Goal: Transaction & Acquisition: Subscribe to service/newsletter

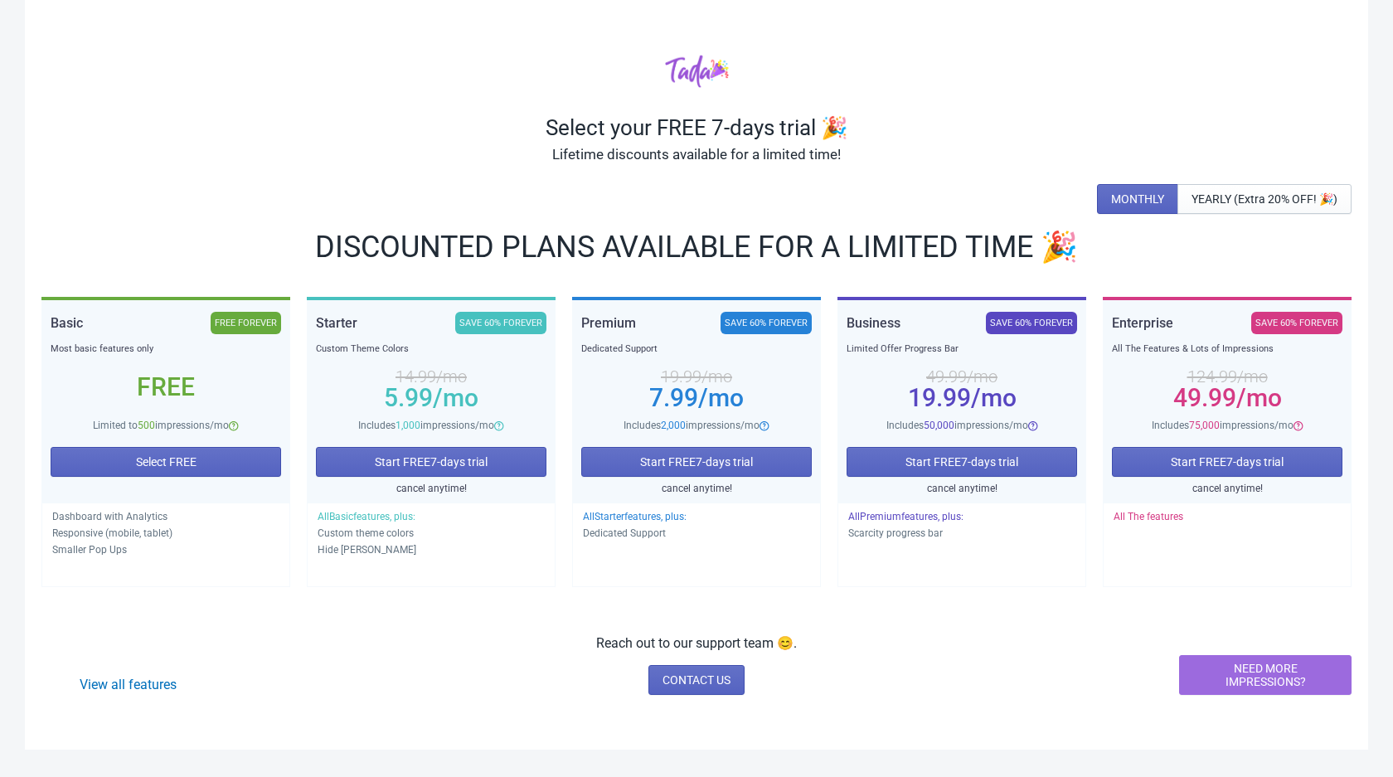
scroll to position [20, 0]
click at [143, 692] on link "View all features" at bounding box center [128, 685] width 97 height 16
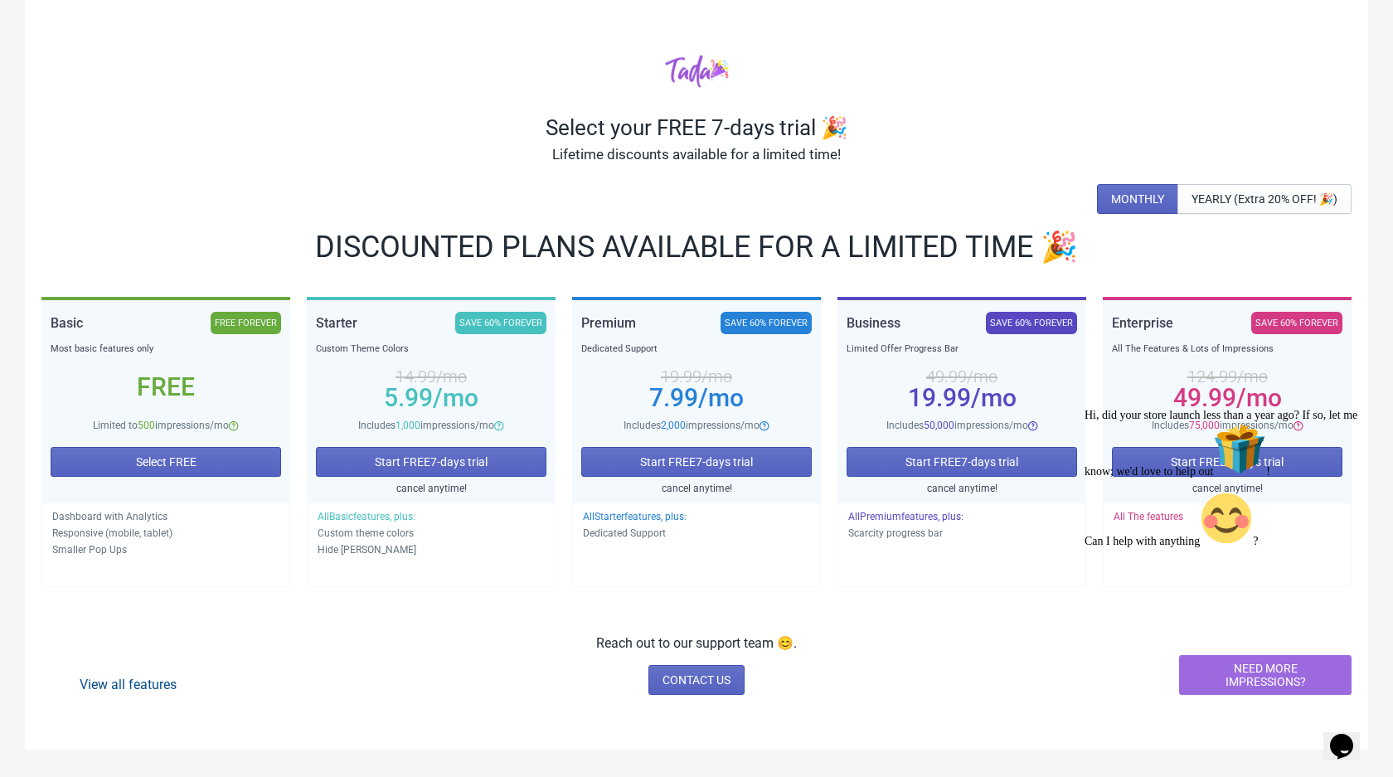
scroll to position [0, 0]
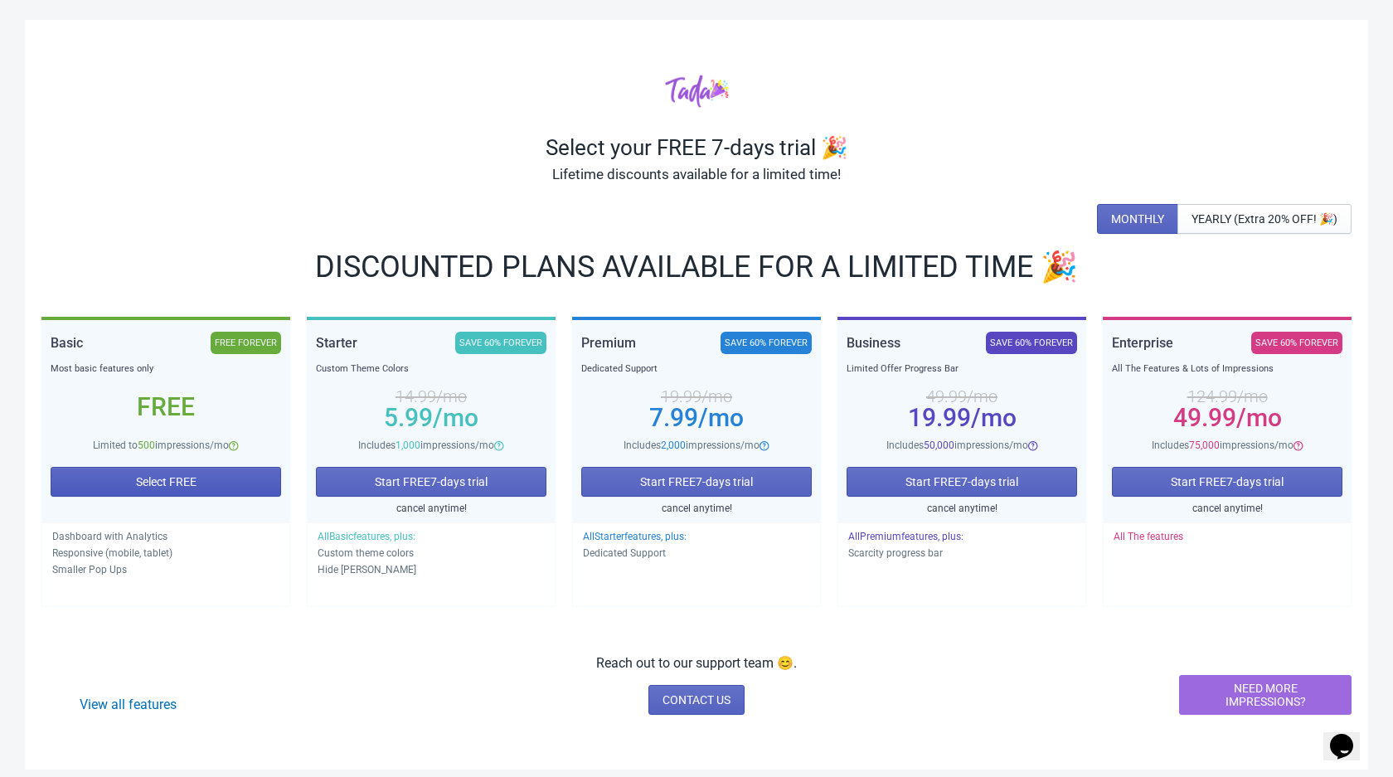
click at [174, 488] on span "Select FREE" at bounding box center [166, 481] width 61 height 13
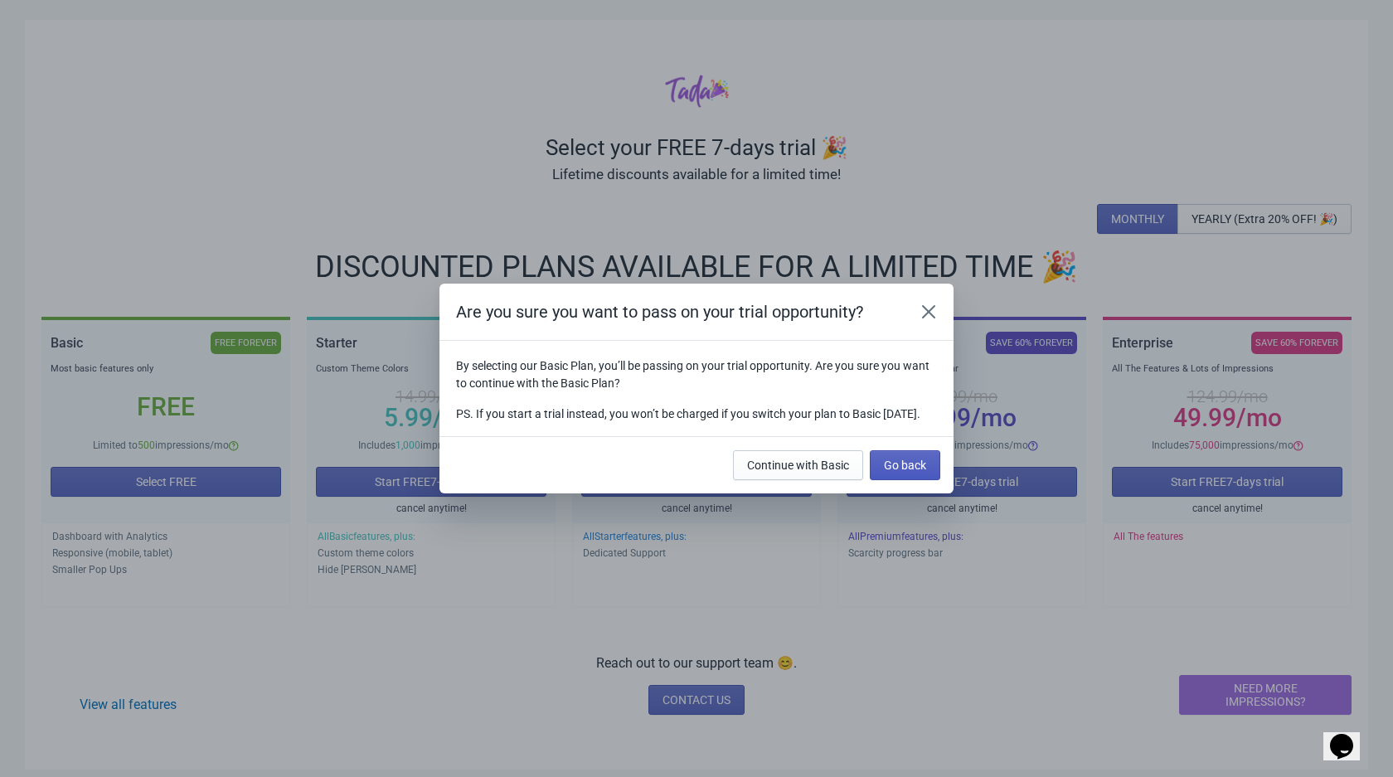
click at [940, 456] on button "Go back" at bounding box center [905, 465] width 70 height 30
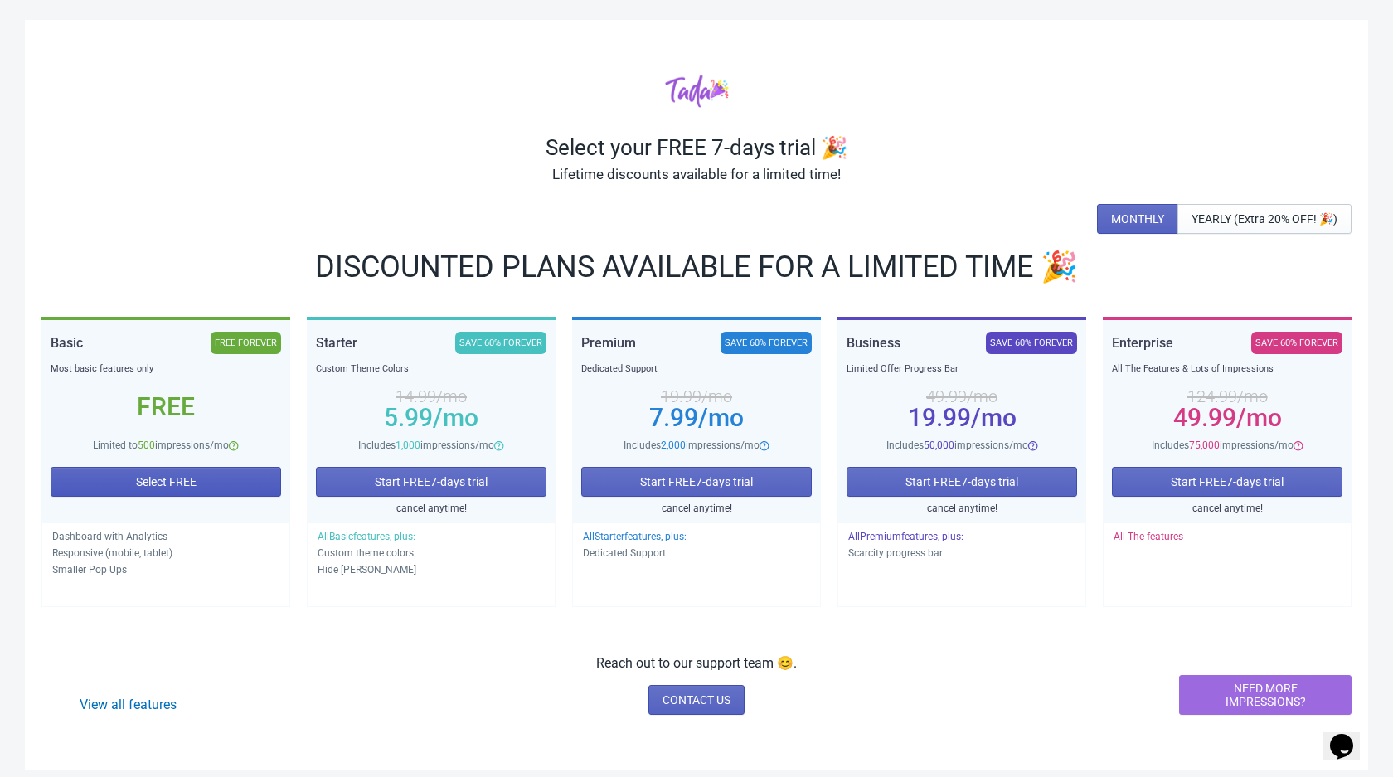
click at [206, 486] on button "Select FREE" at bounding box center [166, 482] width 231 height 30
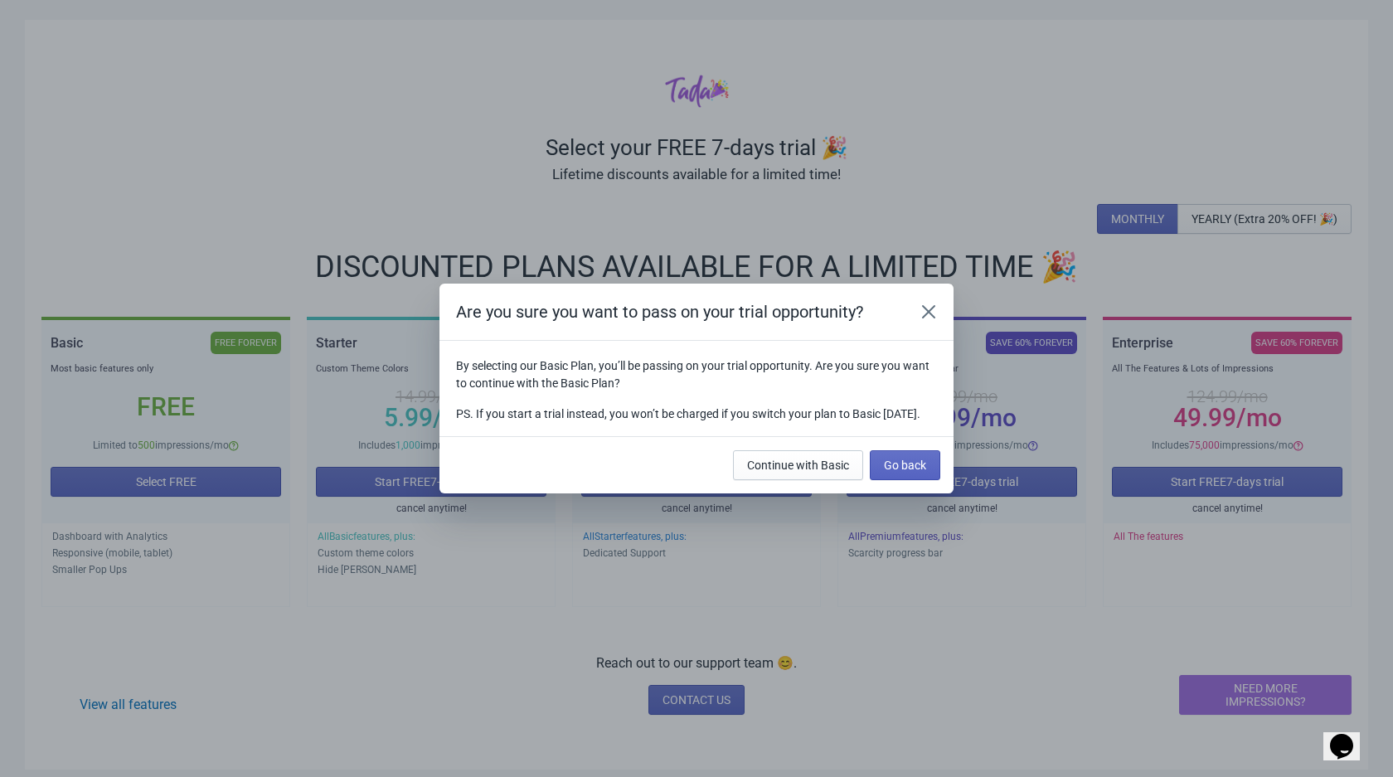
click at [935, 308] on icon "Close" at bounding box center [928, 311] width 13 height 13
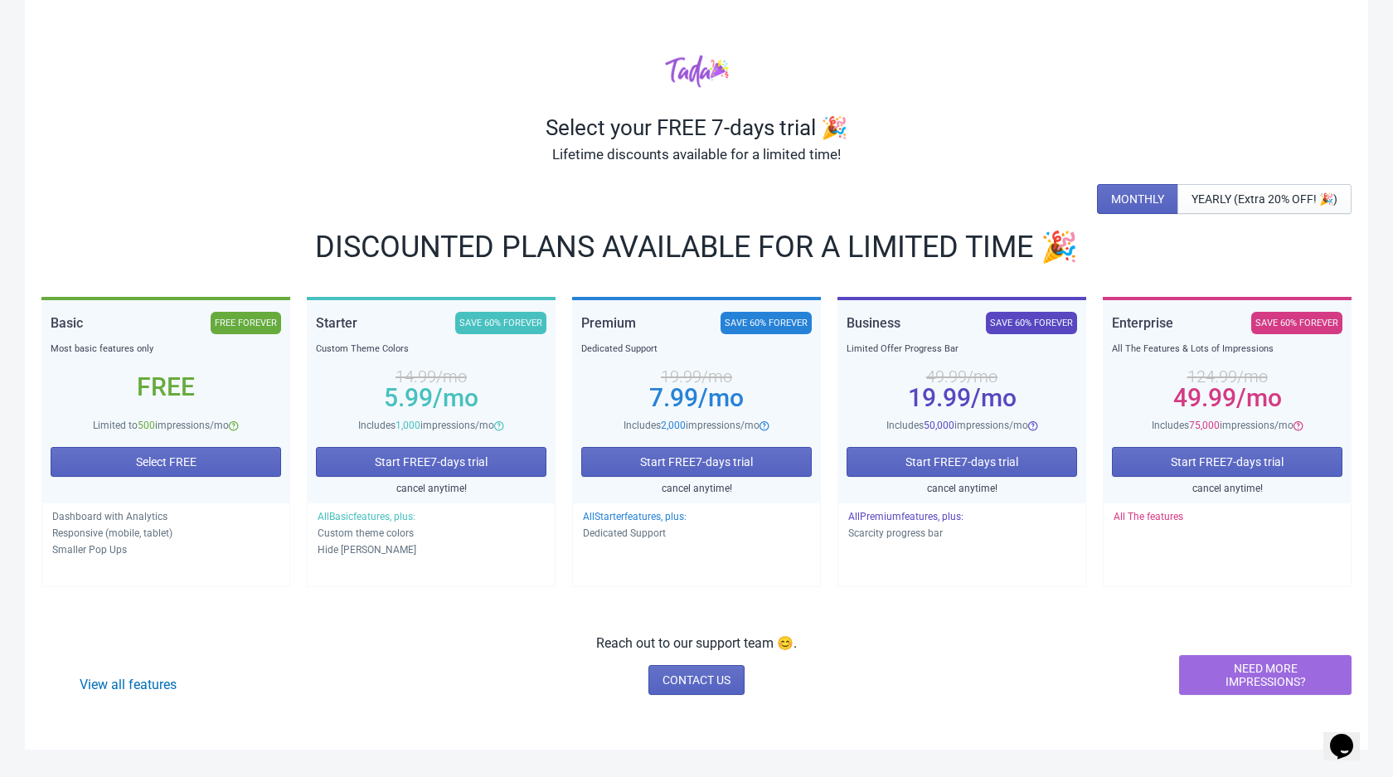
scroll to position [20, 0]
click at [1108, 214] on button "MONTHLY" at bounding box center [1137, 199] width 81 height 30
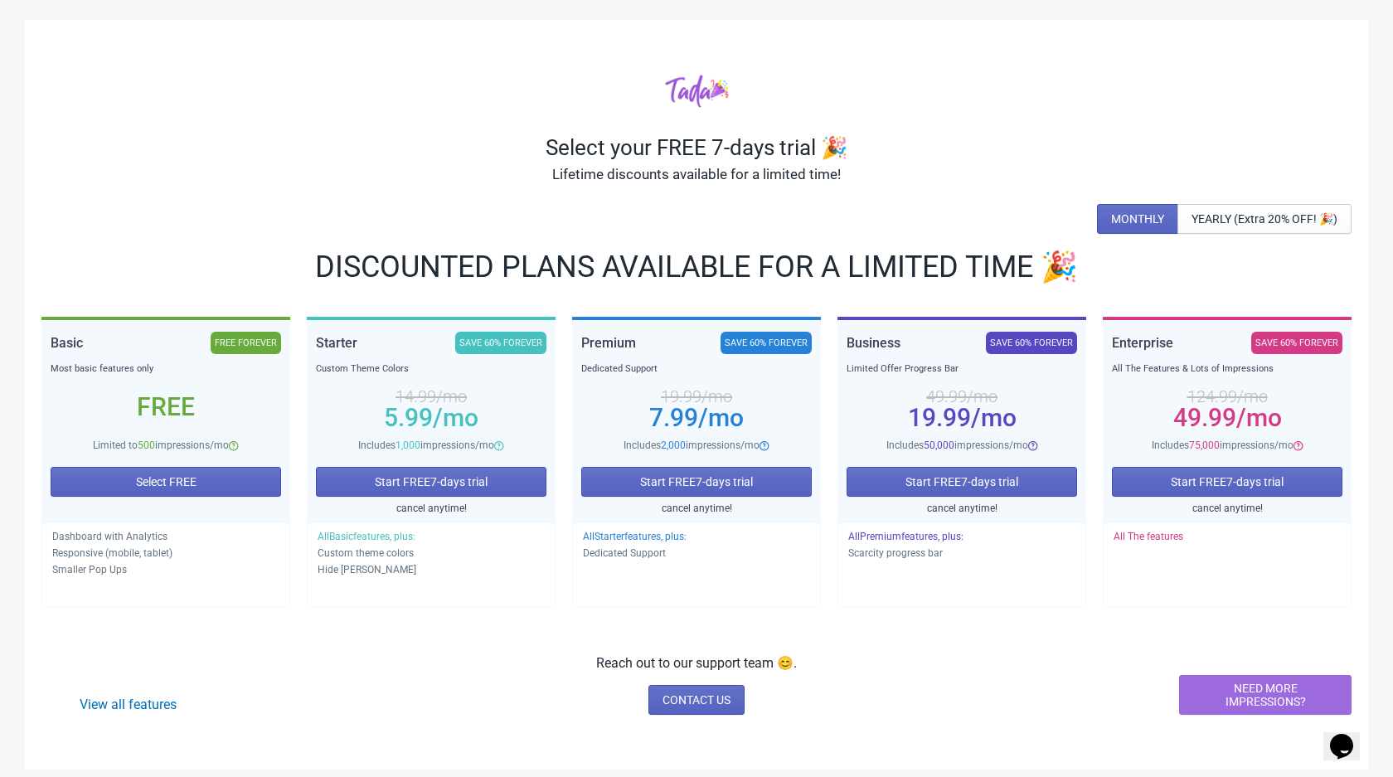
scroll to position [0, 0]
